Goal: Transaction & Acquisition: Obtain resource

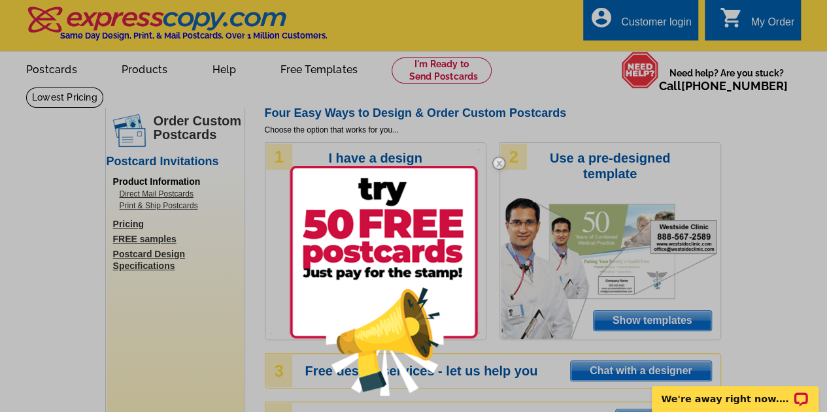
drag, startPoint x: 162, startPoint y: 205, endPoint x: 158, endPoint y: 197, distance: 8.8
click at [158, 197] on div at bounding box center [413, 206] width 827 height 412
click at [157, 194] on div at bounding box center [413, 206] width 827 height 412
click at [165, 265] on div at bounding box center [413, 206] width 827 height 412
click at [495, 159] on img at bounding box center [499, 163] width 38 height 38
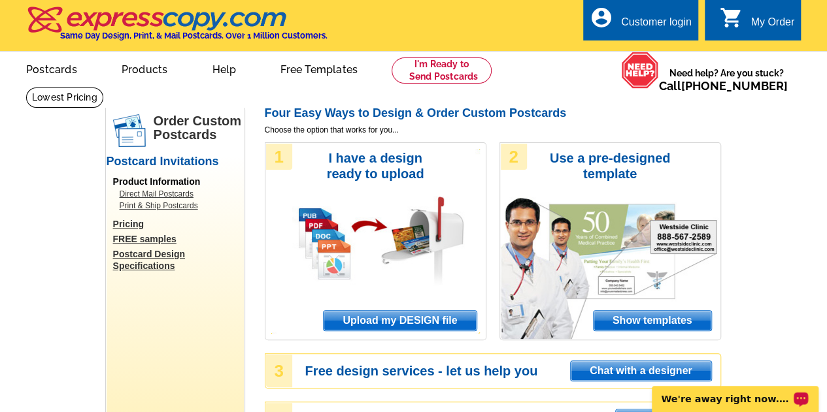
click at [146, 265] on link "Postcard Design Specifications" at bounding box center [178, 260] width 131 height 24
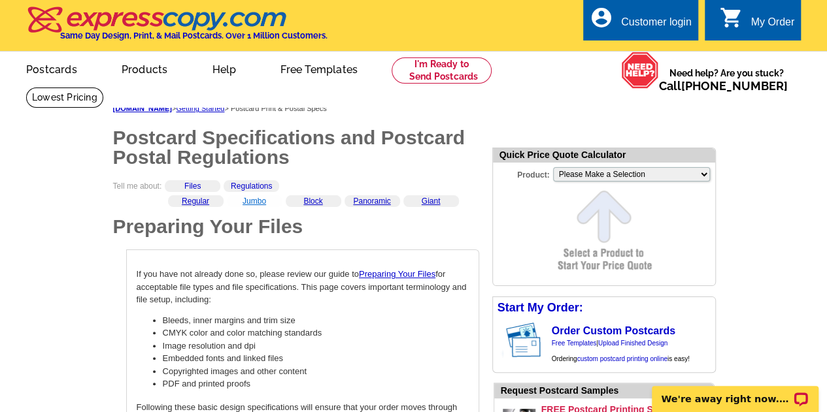
click at [252, 202] on link "Jumbo" at bounding box center [254, 201] width 24 height 9
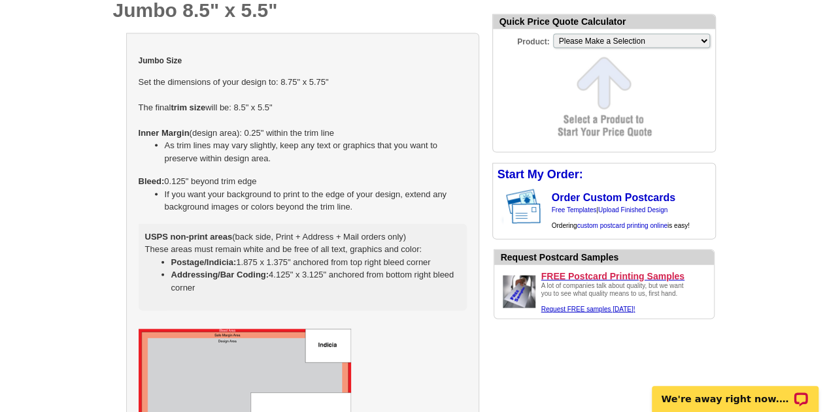
drag, startPoint x: 133, startPoint y: 54, endPoint x: 461, endPoint y: 287, distance: 402.6
click at [461, 287] on div "Jumbo Size Set the dimensions of your design to: 8.75" x 5.75" The final trim s…" at bounding box center [302, 312] width 353 height 559
select select "2"
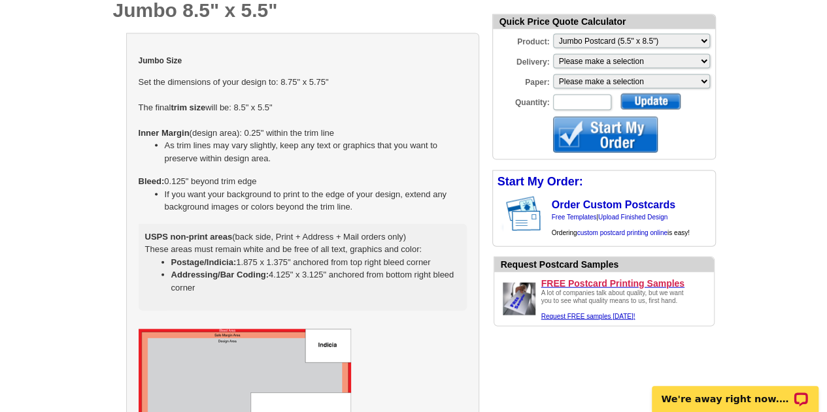
copy div "Jumbo Size Set the dimensions of your design to: 8.75" x 5.75" The final trim s…"
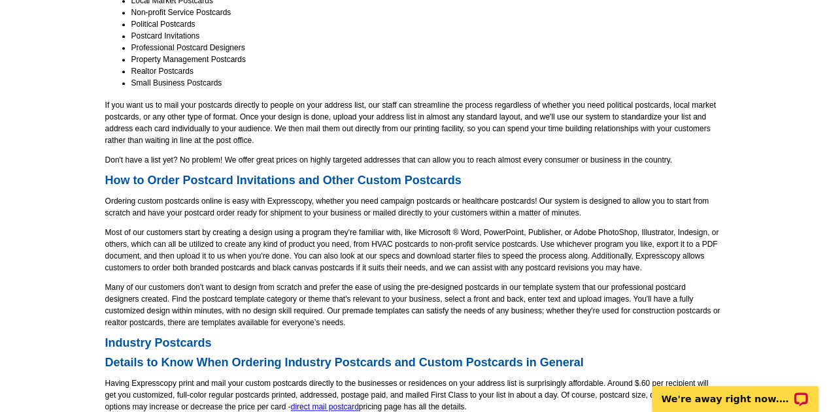
scroll to position [871, 0]
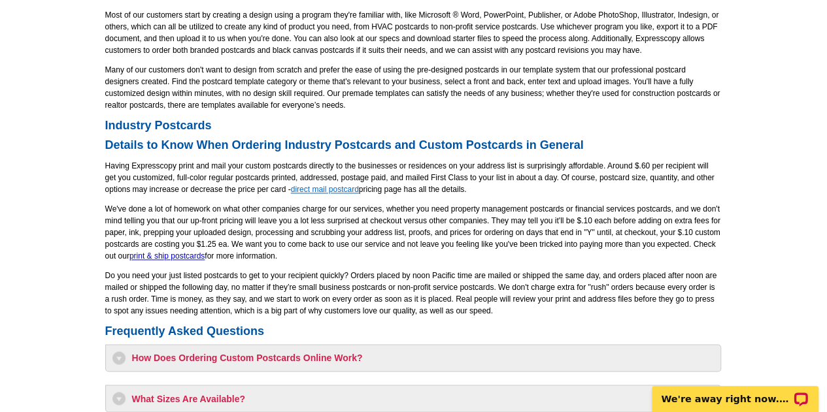
click at [329, 190] on link "direct mail postcard" at bounding box center [325, 189] width 68 height 9
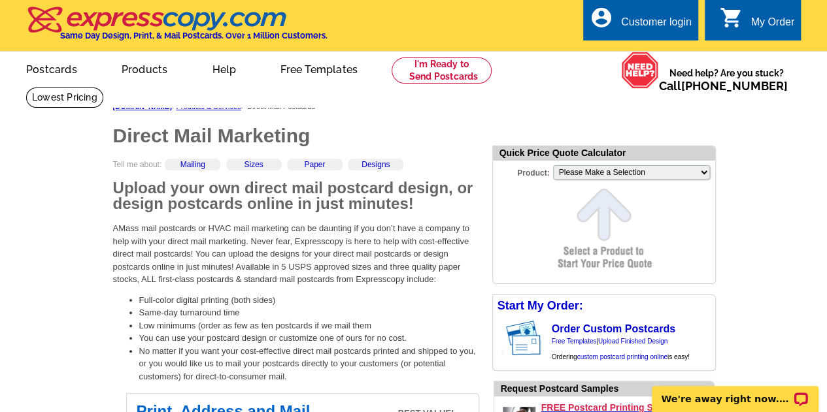
scroll to position [218, 0]
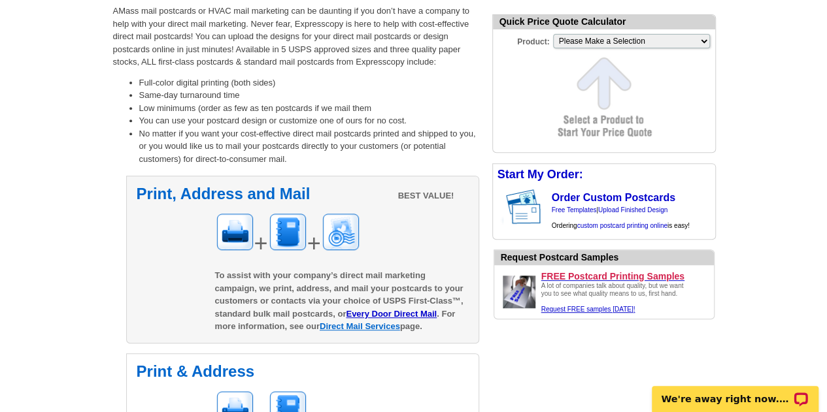
click at [386, 327] on link "Direct Mail Services" at bounding box center [360, 327] width 80 height 10
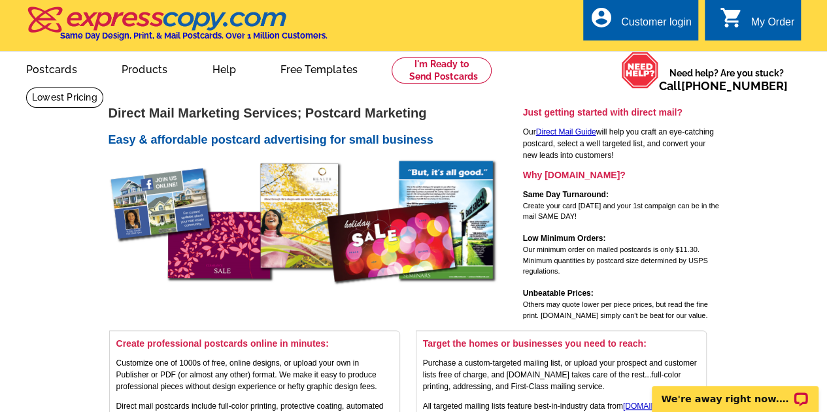
click at [675, 23] on div "Customer login" at bounding box center [656, 25] width 71 height 18
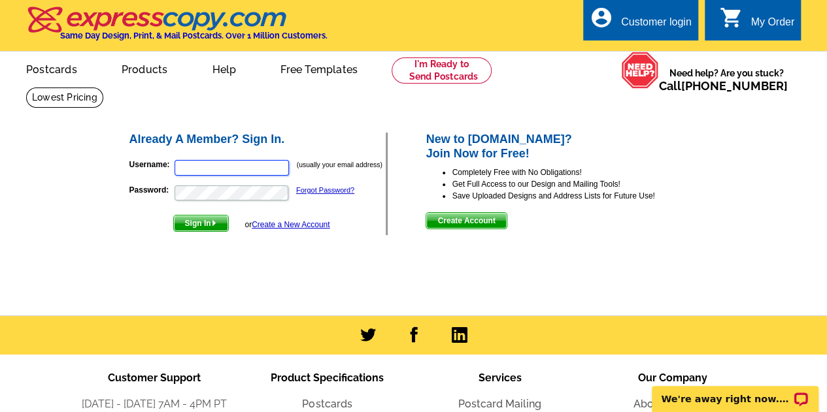
click at [263, 165] on input "Username:" at bounding box center [232, 168] width 114 height 16
type input "[PERSON_NAME][EMAIL_ADDRESS][DOMAIN_NAME]"
click at [173, 215] on button "Sign In" at bounding box center [201, 223] width 56 height 17
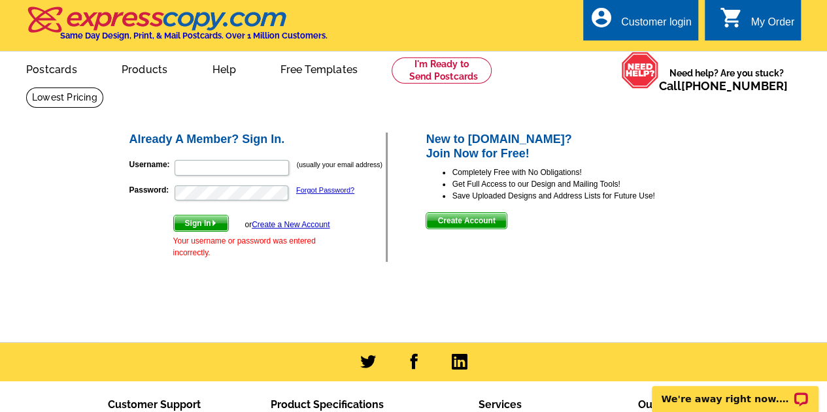
click at [223, 178] on form "Username: (usually your email address) Password: Forgot Password? Sign In or Cr…" at bounding box center [257, 206] width 257 height 106
click at [225, 171] on input "Username:" at bounding box center [232, 168] width 114 height 16
type input "[PERSON_NAME][EMAIL_ADDRESS][DOMAIN_NAME]"
click at [207, 224] on span "Sign In" at bounding box center [201, 224] width 54 height 16
click at [192, 224] on span "Sign In" at bounding box center [201, 224] width 54 height 16
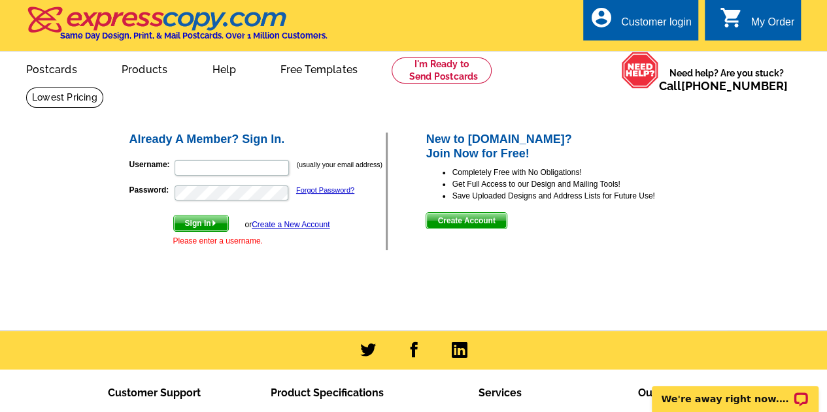
scroll to position [196, 0]
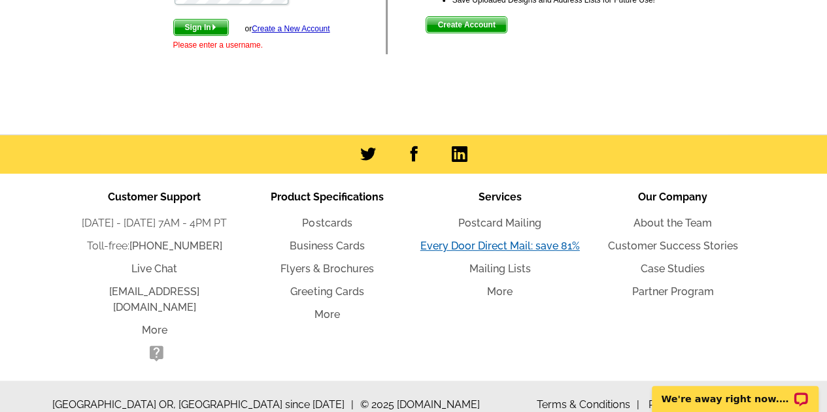
click at [512, 245] on link "Every Door Direct Mail: save 81%" at bounding box center [499, 246] width 159 height 12
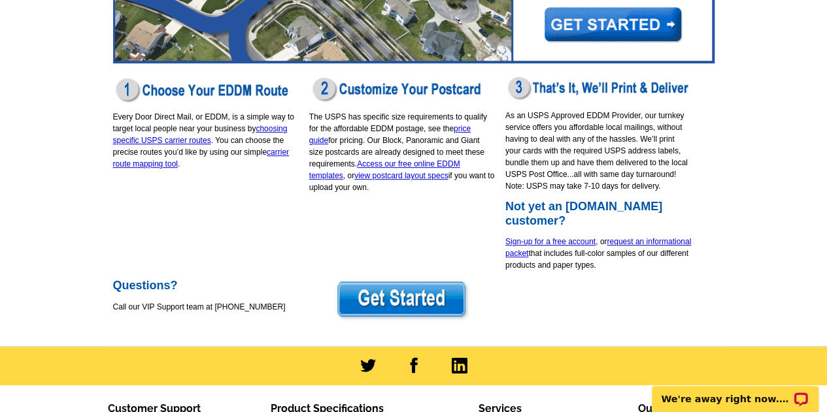
scroll to position [279, 0]
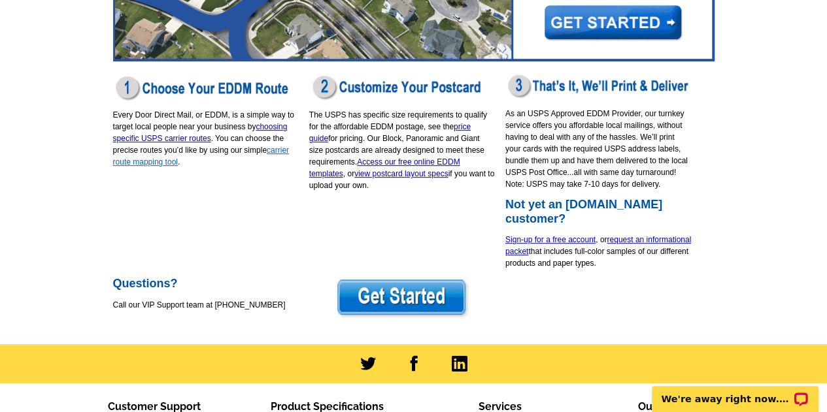
click at [135, 164] on link "carrier route mapping tool" at bounding box center [201, 156] width 176 height 21
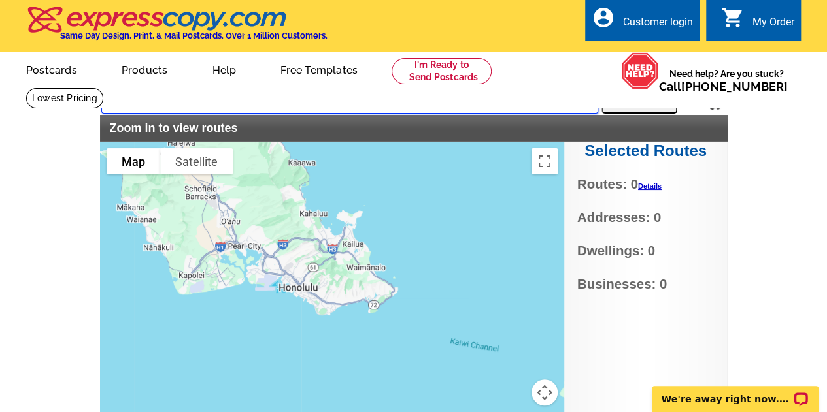
click at [435, 108] on input "text" at bounding box center [349, 102] width 497 height 24
type input "96816"
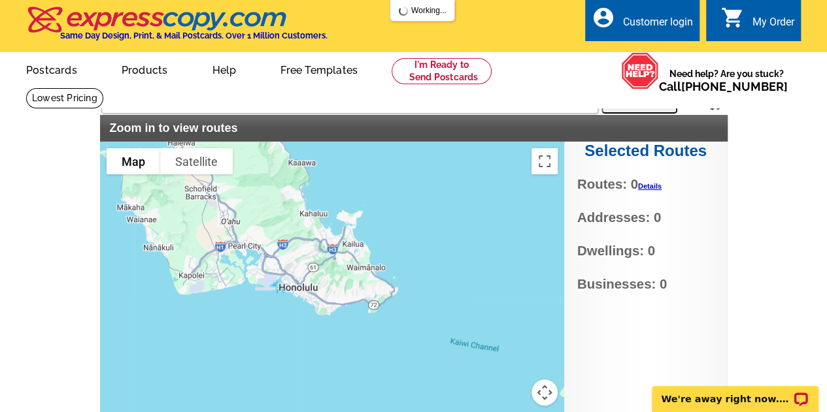
click at [630, 98] on button "Search" at bounding box center [639, 101] width 76 height 26
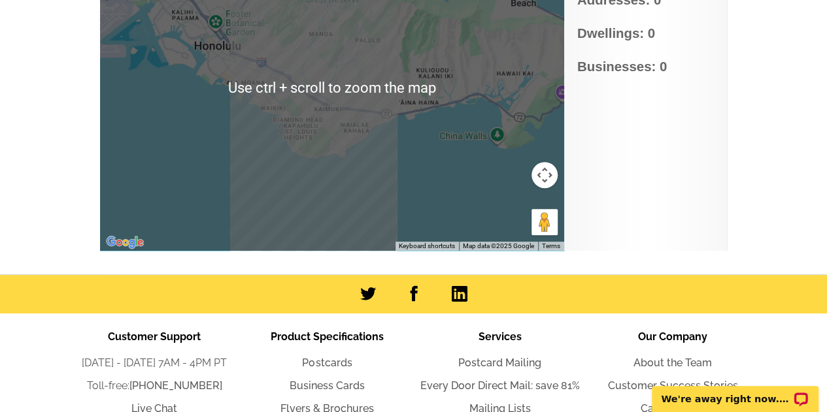
scroll to position [204, 0]
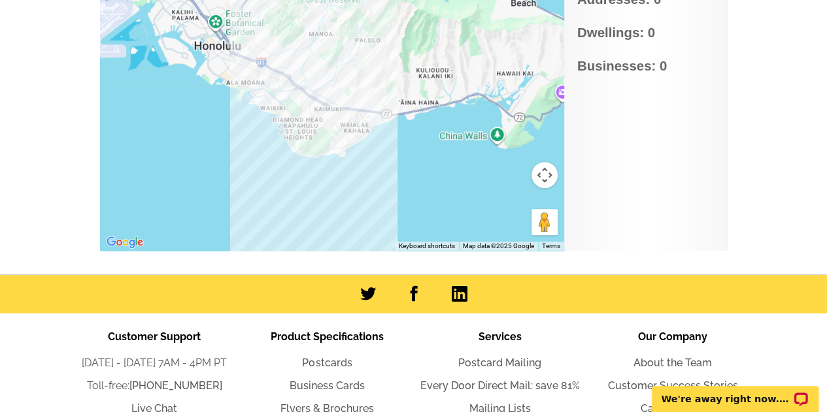
click at [625, 68] on span "Businesses: 0" at bounding box center [645, 66] width 137 height 20
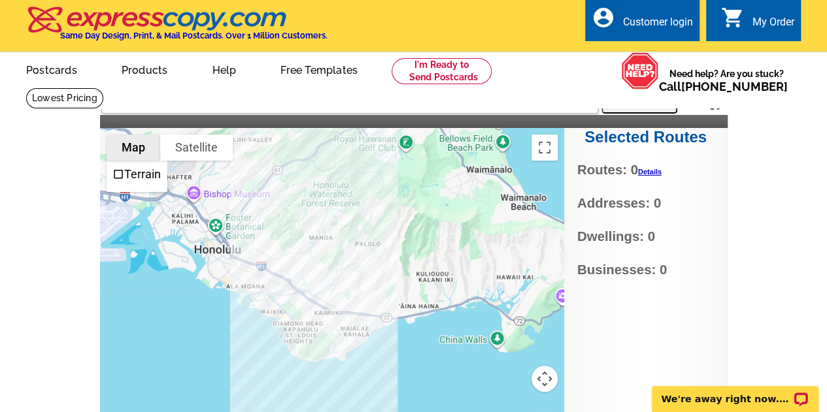
click at [141, 148] on button "Map" at bounding box center [134, 148] width 54 height 26
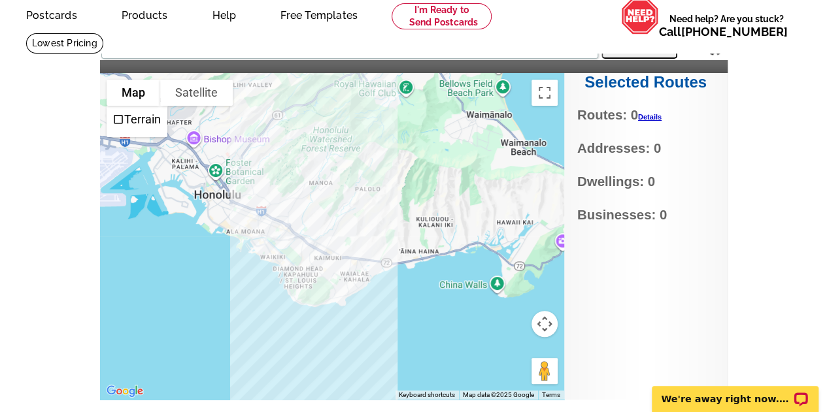
scroll to position [218, 0]
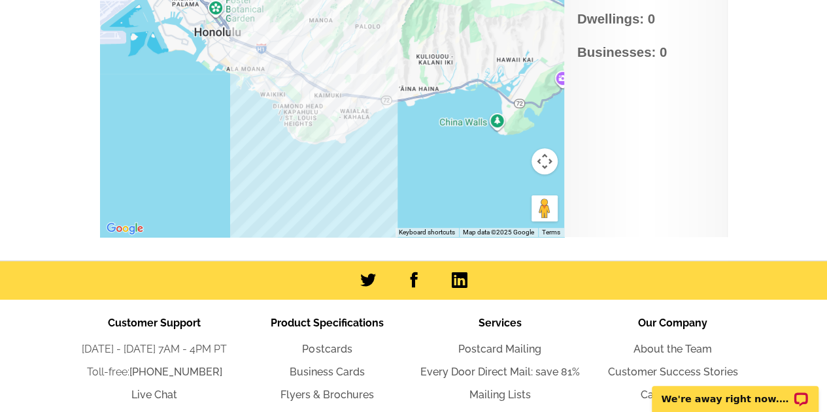
click at [548, 159] on button "Map camera controls" at bounding box center [544, 161] width 26 height 26
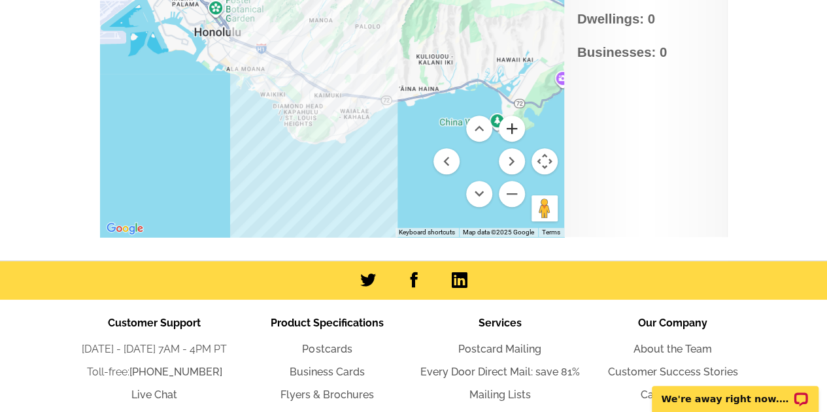
click at [511, 125] on button "Zoom in" at bounding box center [512, 129] width 26 height 26
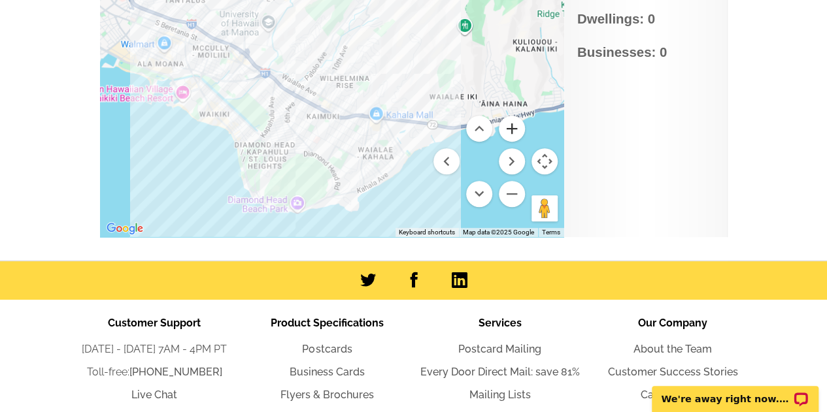
click at [511, 125] on button "Zoom in" at bounding box center [512, 129] width 26 height 26
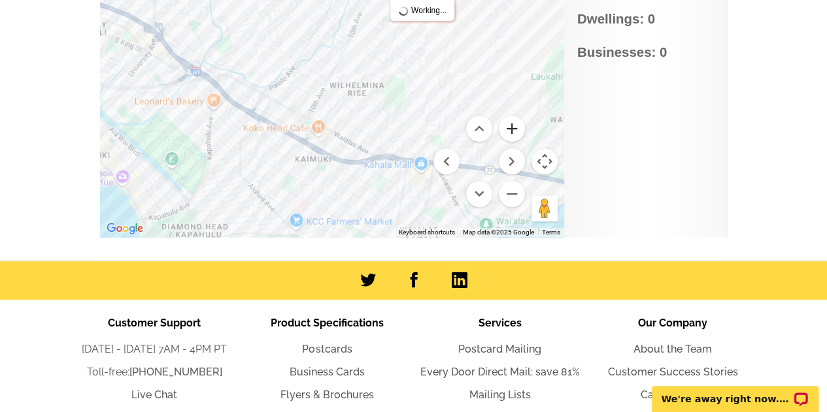
click at [512, 125] on button "Zoom in" at bounding box center [512, 129] width 26 height 26
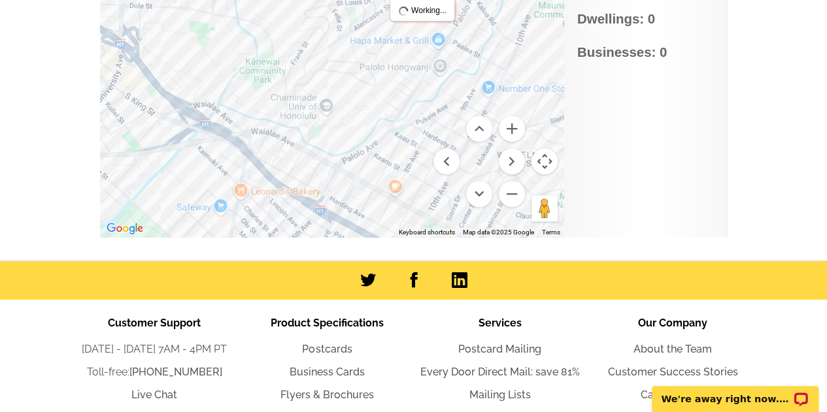
drag, startPoint x: 301, startPoint y: 129, endPoint x: 448, endPoint y: 186, distance: 157.9
click at [448, 186] on div "Use ctrl + scroll to zoom the map Map Terrain Satellite Labels Keyboard shortcu…" at bounding box center [332, 73] width 464 height 327
click at [306, 110] on div at bounding box center [332, 73] width 464 height 327
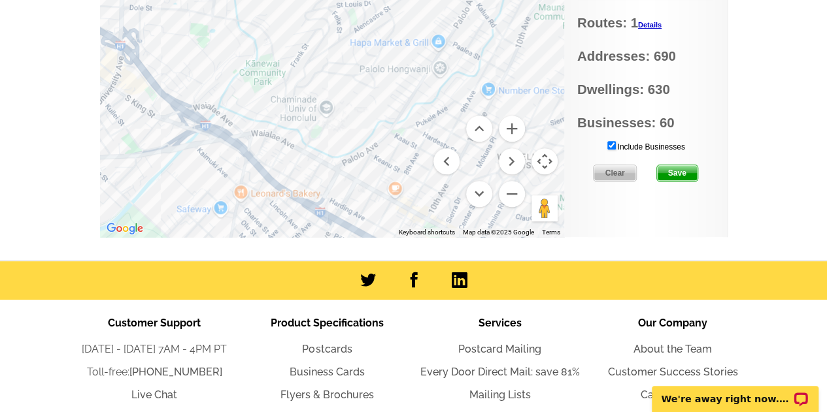
click at [649, 24] on link "Details" at bounding box center [650, 25] width 24 height 8
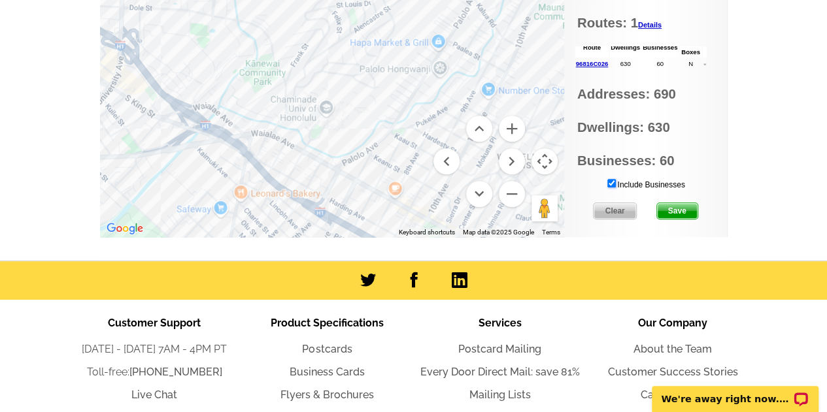
click at [612, 182] on input "Include Businesses" at bounding box center [611, 183] width 8 height 8
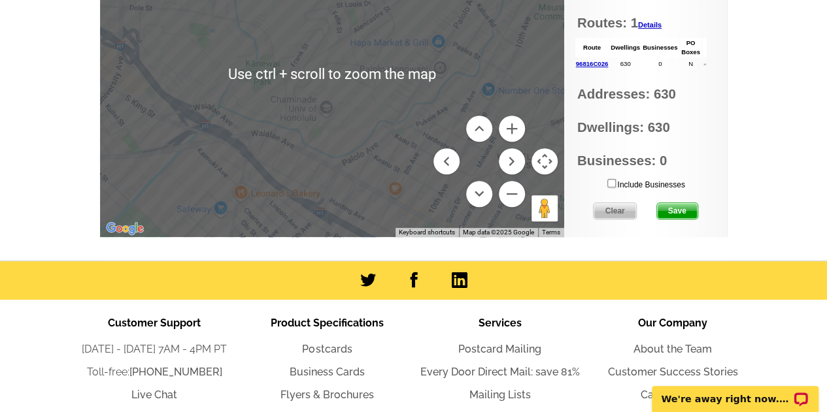
scroll to position [18, 0]
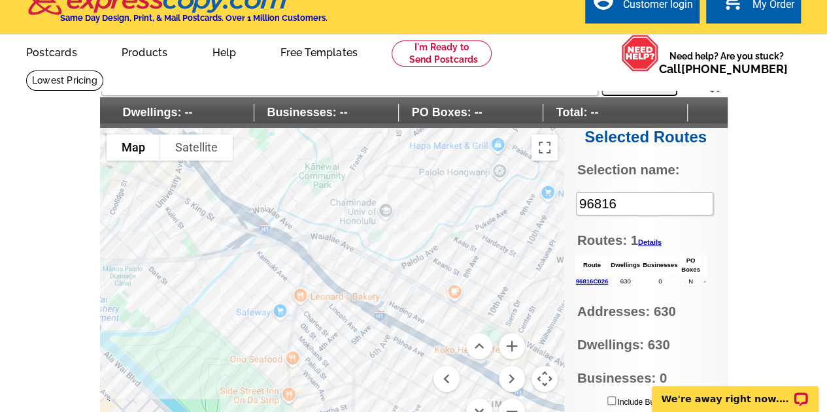
drag, startPoint x: 398, startPoint y: 306, endPoint x: 458, endPoint y: 189, distance: 131.5
click at [458, 189] on div at bounding box center [332, 291] width 464 height 327
click at [644, 239] on link "Details" at bounding box center [650, 243] width 24 height 8
